Goal: Task Accomplishment & Management: Use online tool/utility

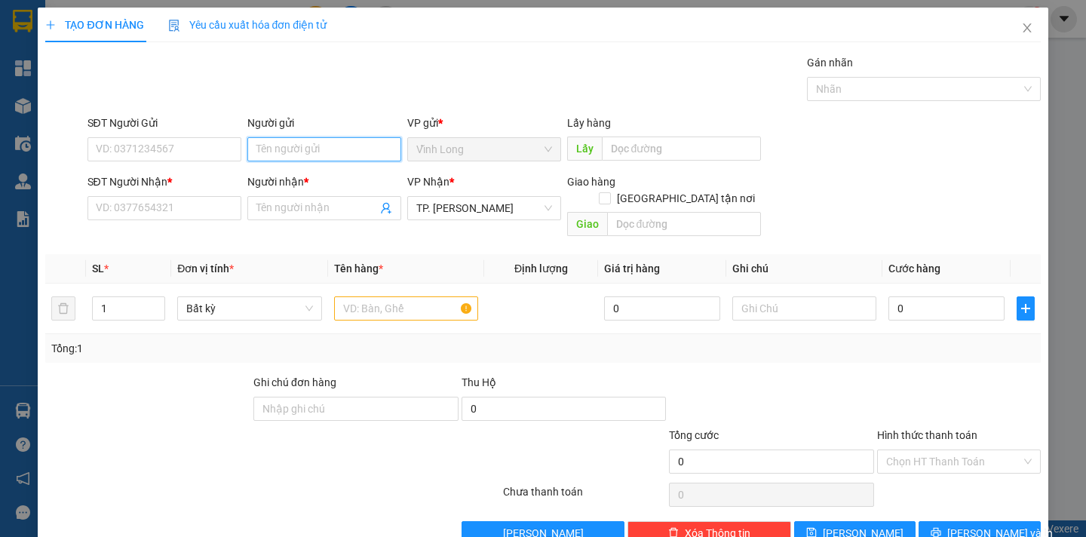
click at [306, 154] on input "Người gửi" at bounding box center [324, 149] width 154 height 24
type input "BÁN"
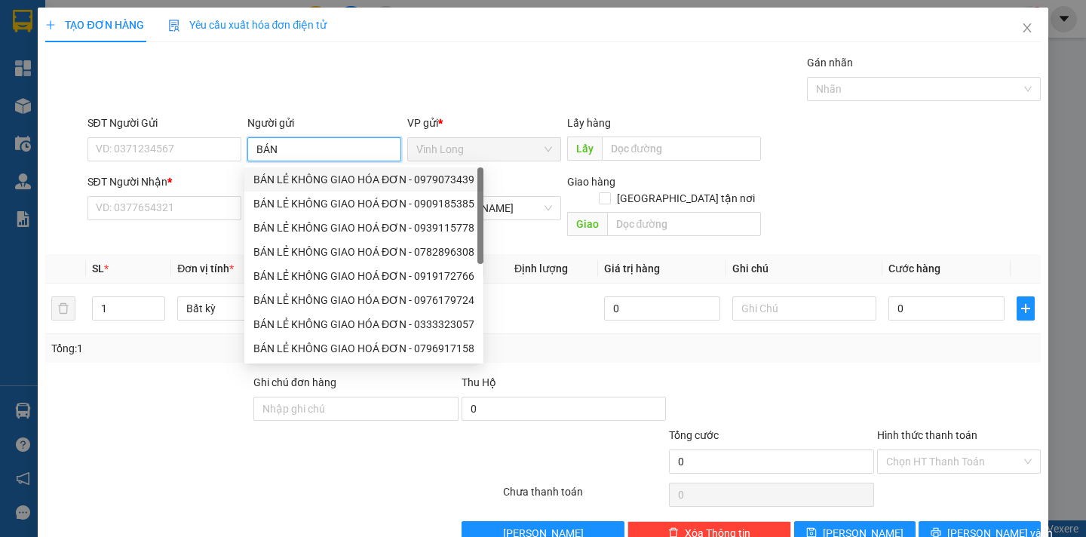
click at [323, 177] on div "BÁN LẺ KHÔNG GIAO HÓA ĐƠN - 0979073439" at bounding box center [363, 179] width 221 height 17
type input "0979073439"
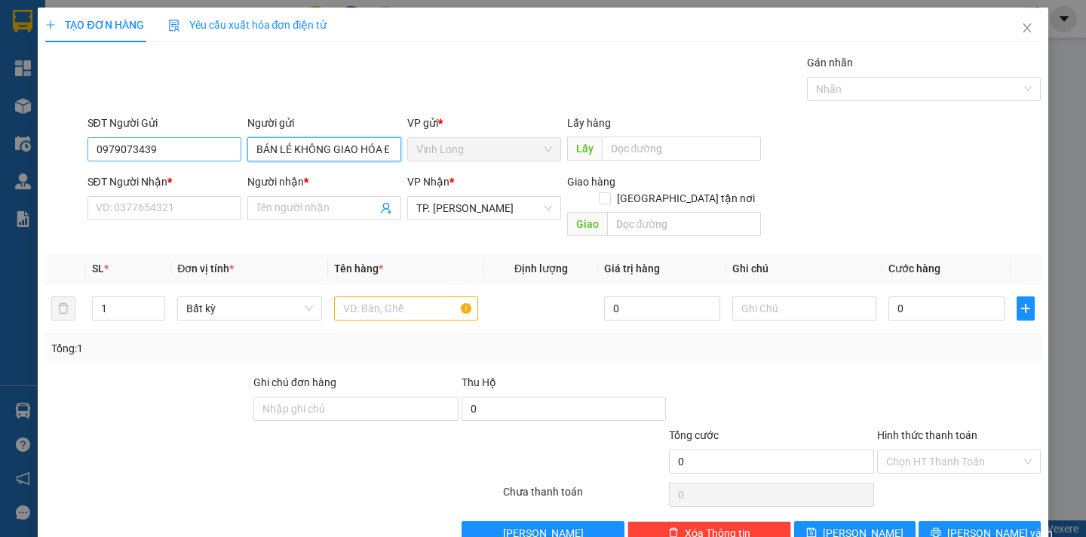
type input "BÁN LẺ KHÔNG GIAO HÓA ĐƠN"
drag, startPoint x: 183, startPoint y: 152, endPoint x: 87, endPoint y: 147, distance: 95.9
click at [87, 147] on input "0979073439" at bounding box center [164, 149] width 154 height 24
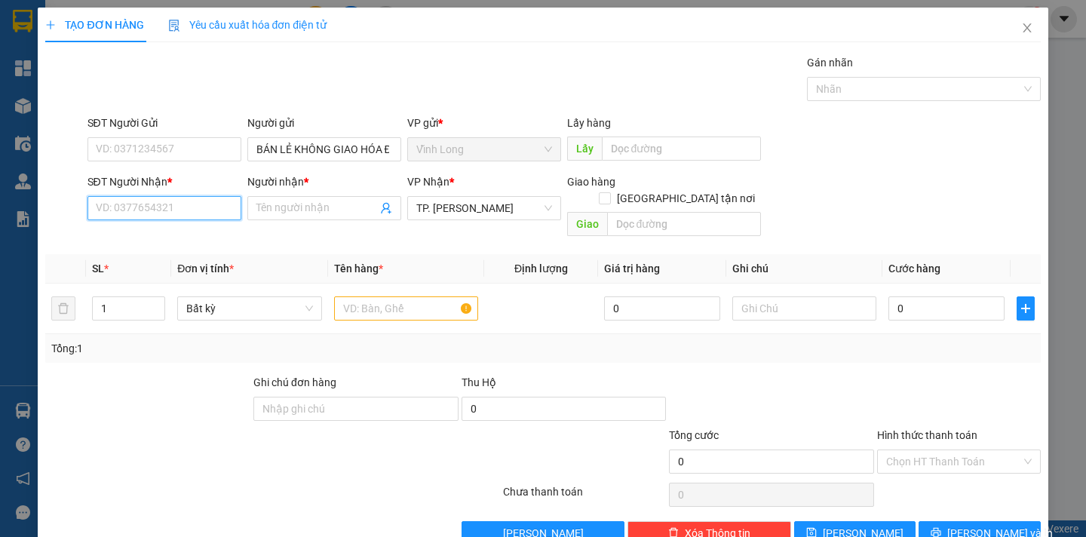
click at [167, 210] on input "SĐT Người Nhận *" at bounding box center [164, 208] width 154 height 24
type input "0939584464"
click at [209, 241] on div "0939584464 - [PERSON_NAME]" at bounding box center [169, 238] width 149 height 17
type input "[PERSON_NAME]"
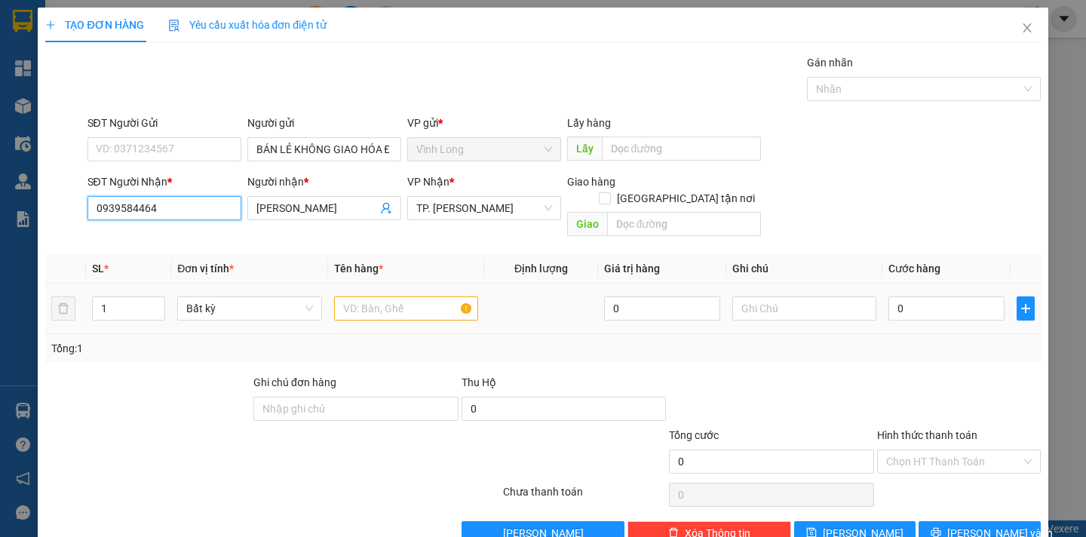
type input "0939584464"
click at [404, 296] on input "text" at bounding box center [406, 308] width 144 height 24
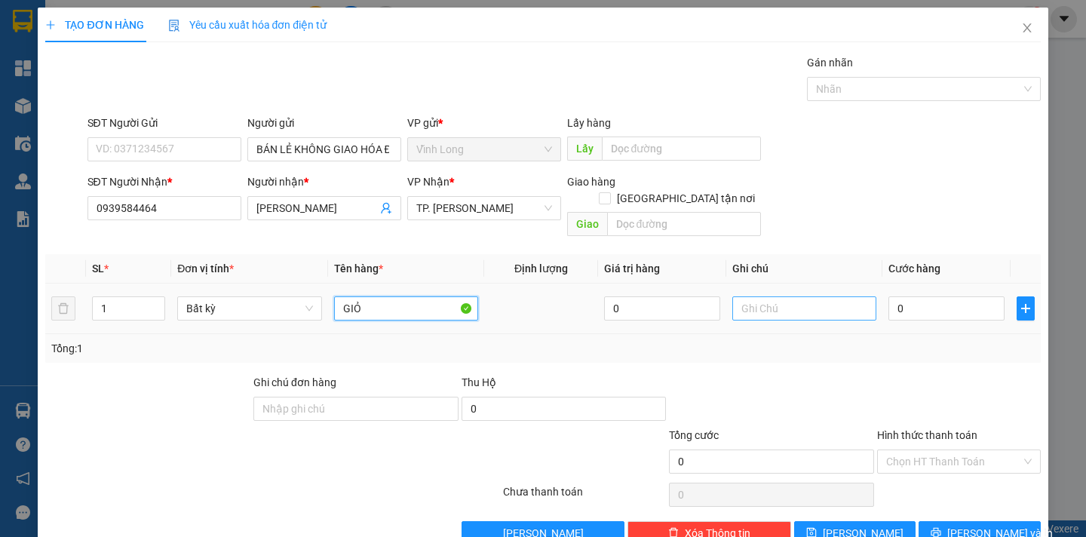
type input "GIỎ"
click at [754, 301] on input "text" at bounding box center [804, 308] width 144 height 24
type input "NGÂN"
click at [894, 296] on input "0" at bounding box center [946, 308] width 116 height 24
type input "4"
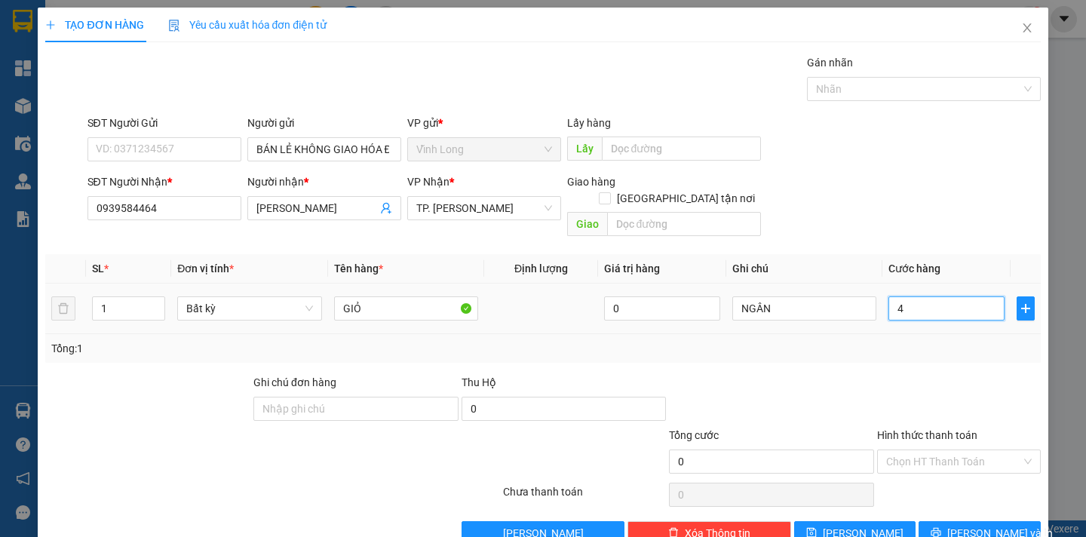
type input "4"
type input "40"
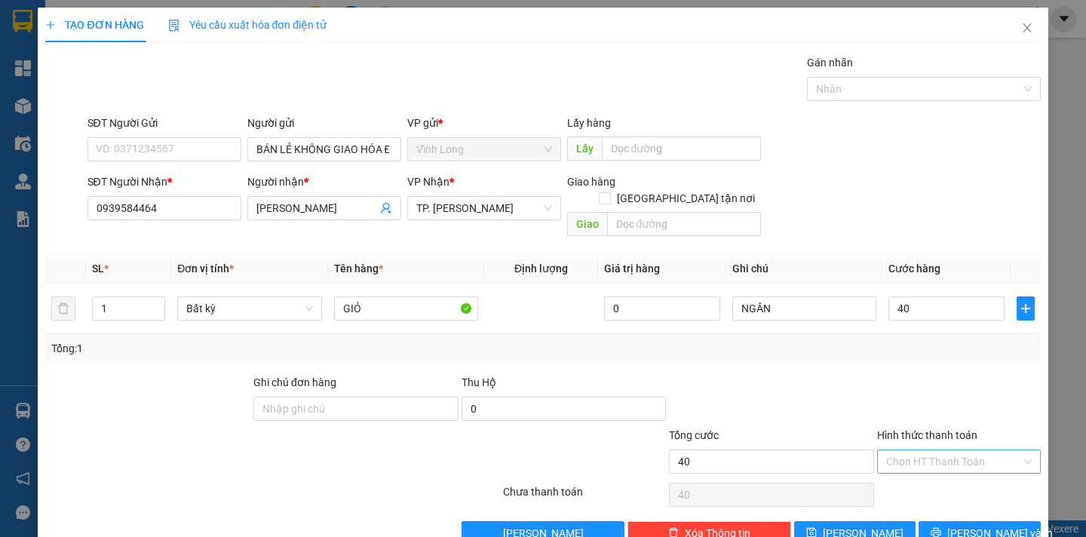
type input "40.000"
click at [973, 450] on input "Hình thức thanh toán" at bounding box center [953, 461] width 135 height 23
click at [937, 477] on div "Tại văn phòng" at bounding box center [947, 475] width 143 height 17
type input "0"
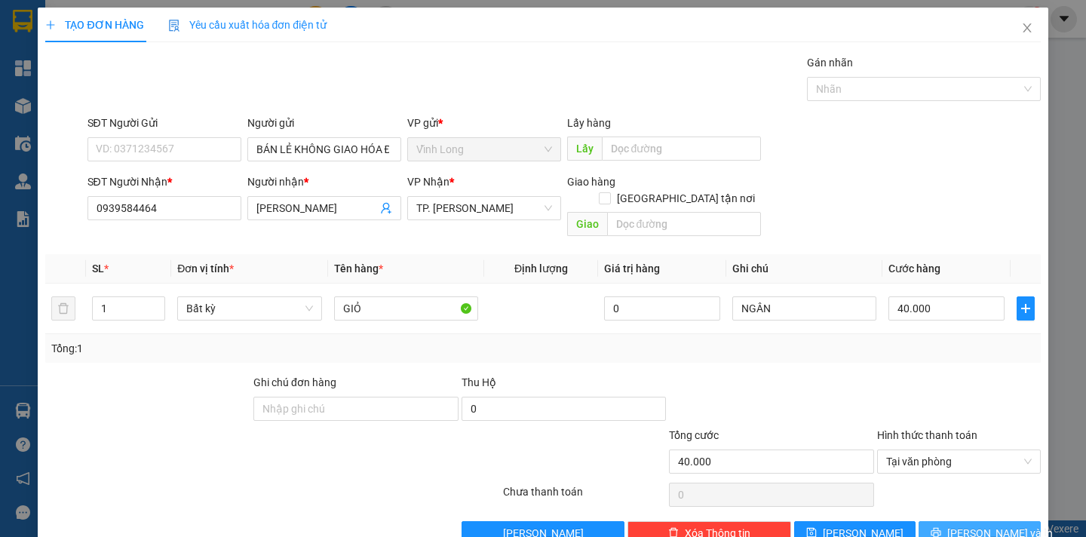
click at [963, 525] on span "[PERSON_NAME] và In" at bounding box center [1000, 533] width 106 height 17
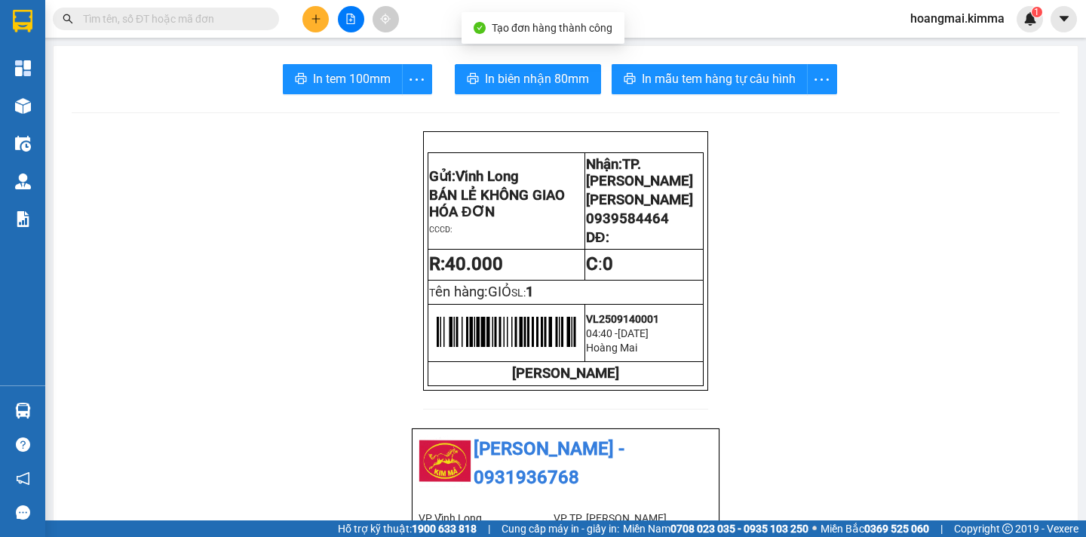
click at [357, 77] on span "In tem 100mm" at bounding box center [352, 78] width 78 height 19
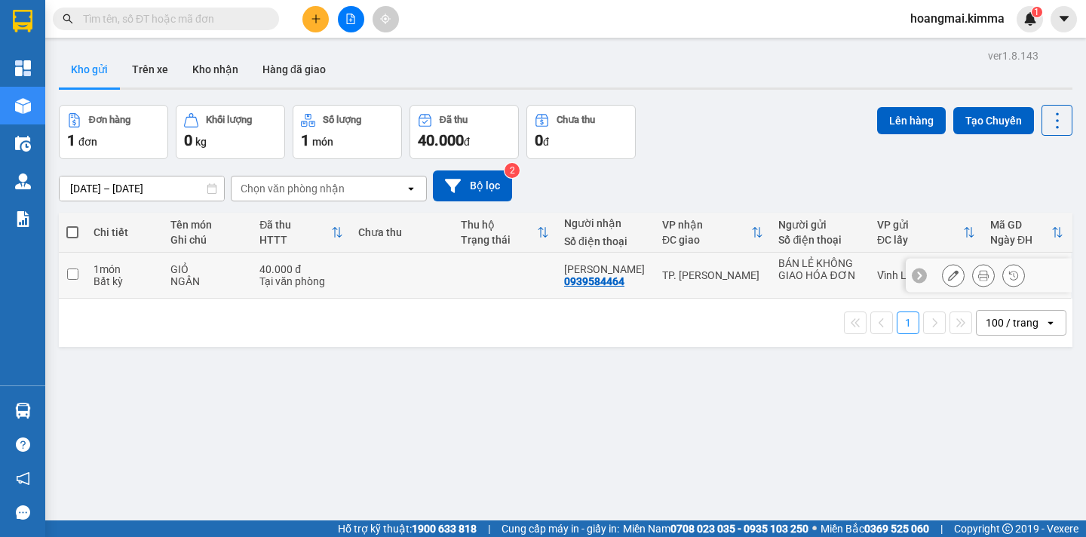
click at [69, 270] on input "checkbox" at bounding box center [72, 273] width 11 height 11
checkbox input "true"
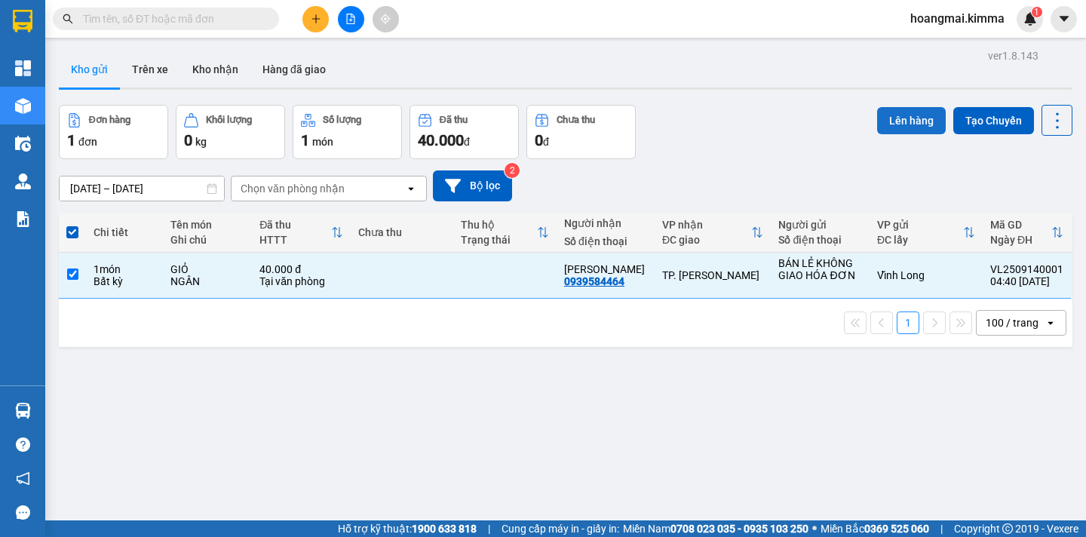
click at [901, 119] on button "Lên hàng" at bounding box center [911, 120] width 69 height 27
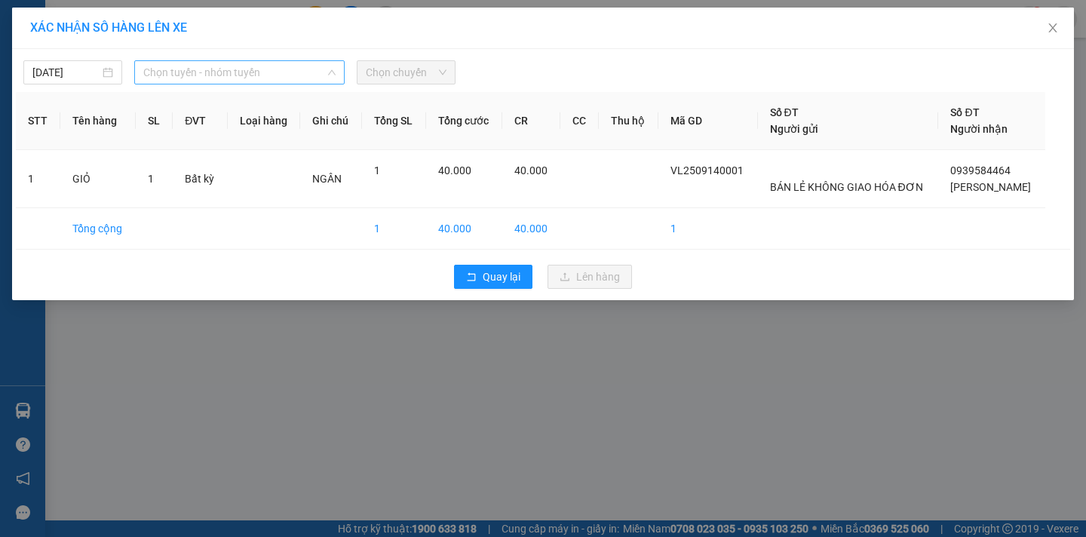
click at [193, 72] on span "Chọn tuyến - nhóm tuyến" at bounding box center [239, 72] width 192 height 23
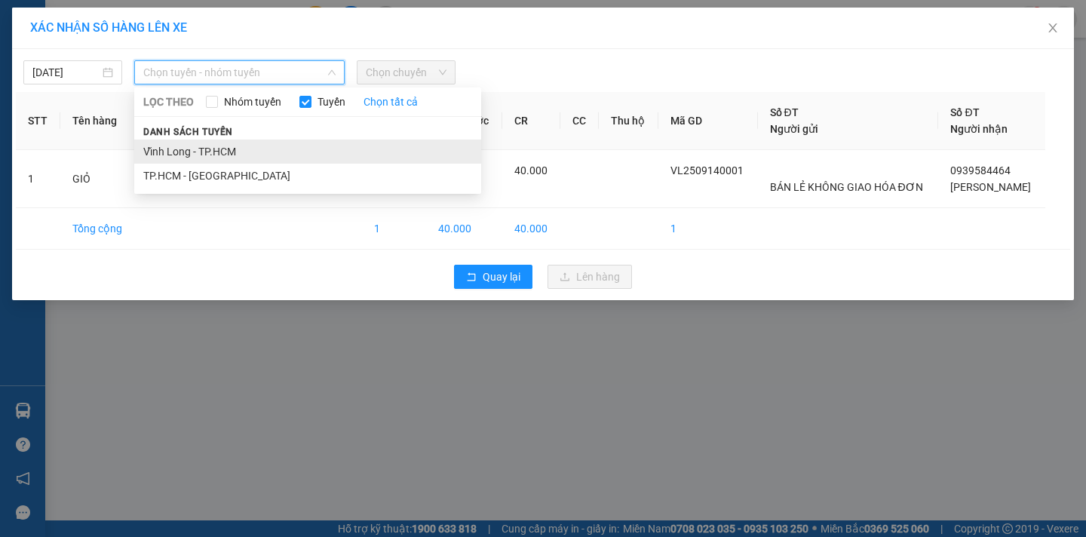
click at [216, 155] on li "Vĩnh Long - TP.HCM" at bounding box center [307, 151] width 347 height 24
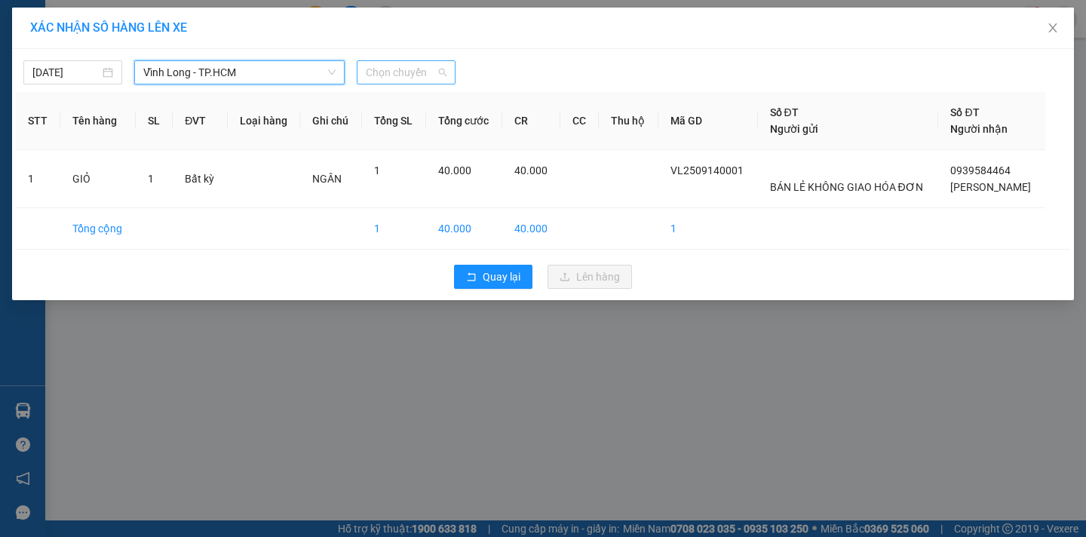
click at [377, 75] on span "Chọn chuyến" at bounding box center [406, 72] width 81 height 23
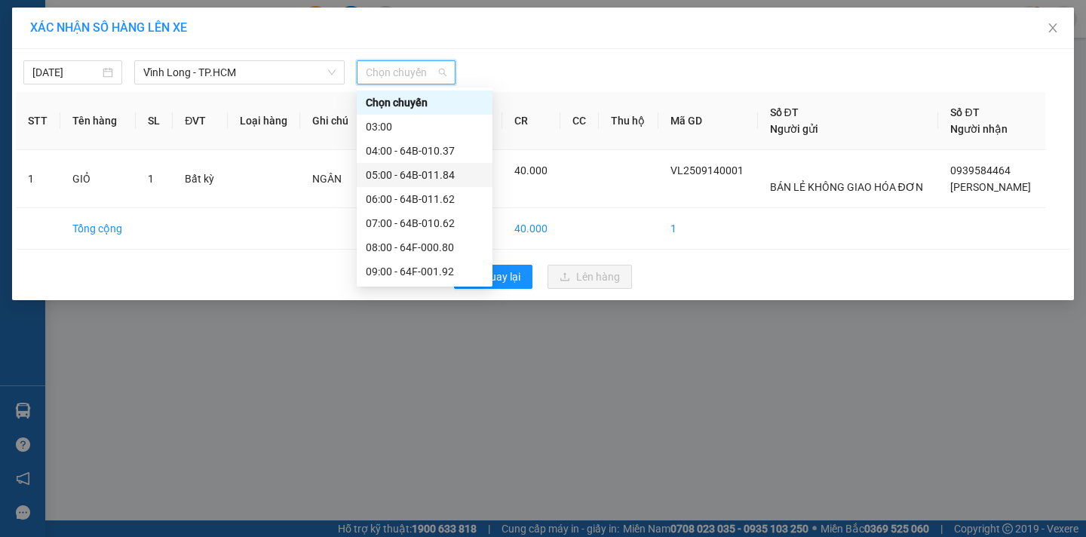
click at [452, 176] on div "05:00 - 64B-011.84" at bounding box center [425, 175] width 118 height 17
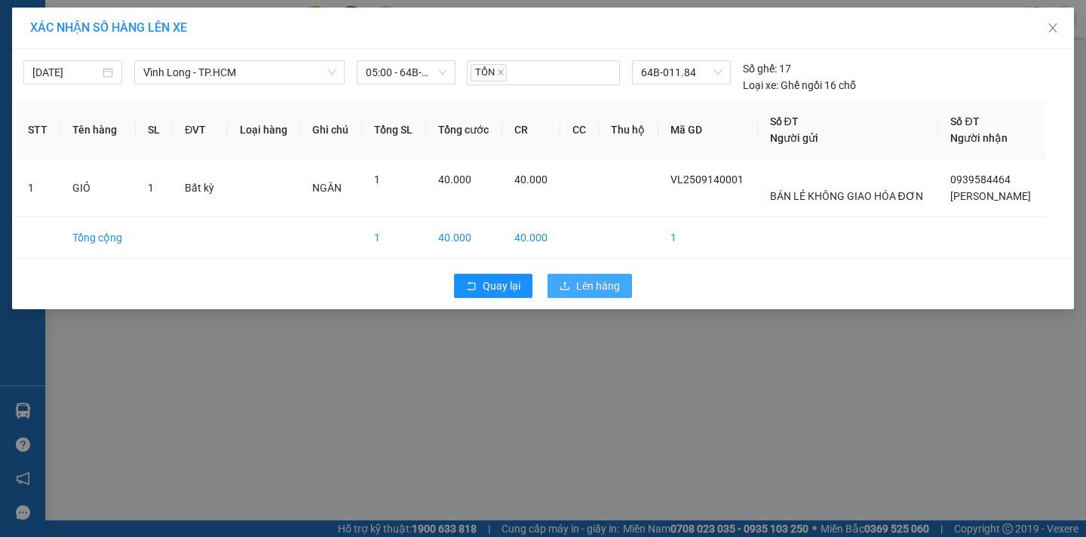
click at [622, 287] on button "Lên hàng" at bounding box center [589, 286] width 84 height 24
